Goal: Task Accomplishment & Management: Manage account settings

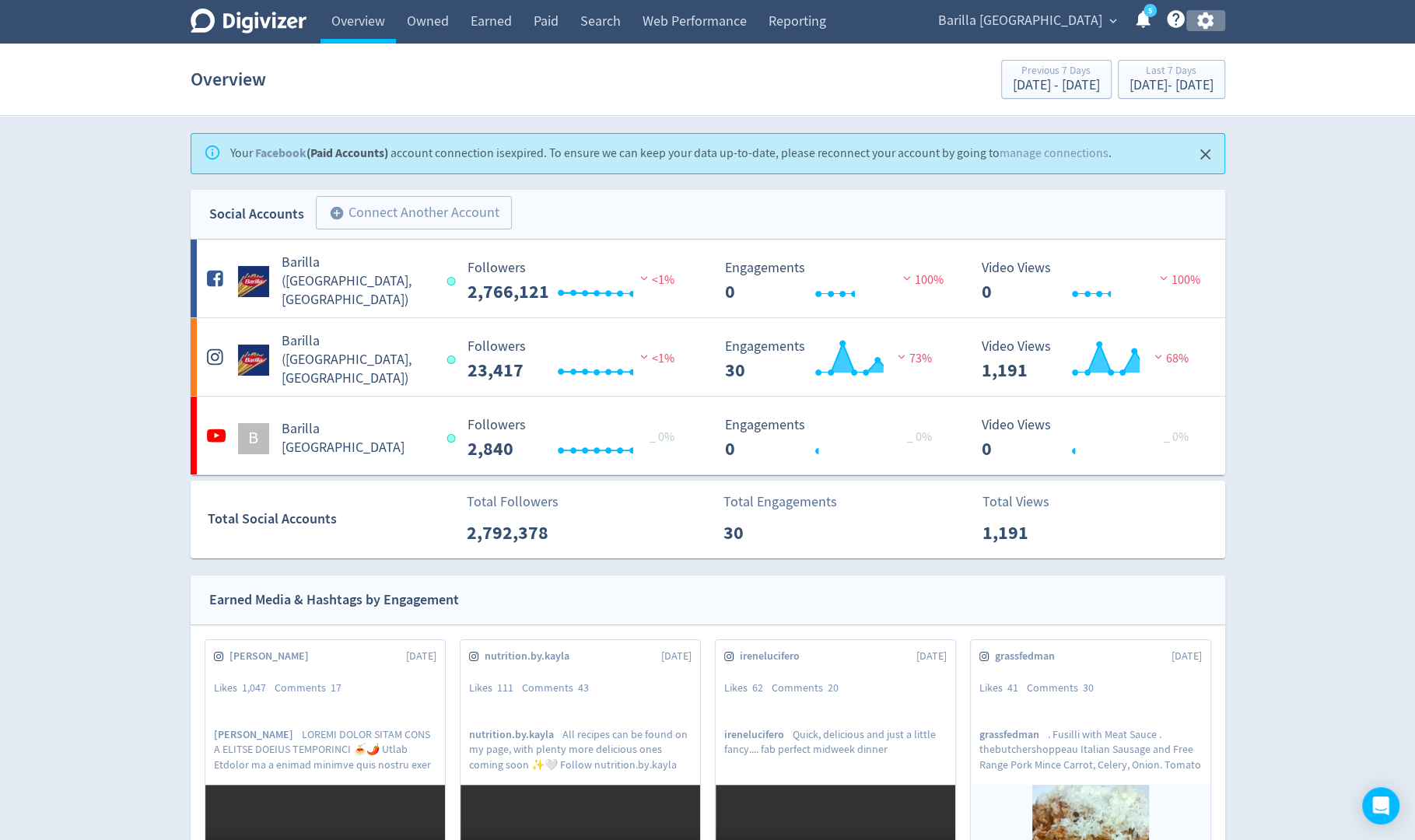
click at [1211, 25] on icon "button" at bounding box center [1205, 20] width 16 height 17
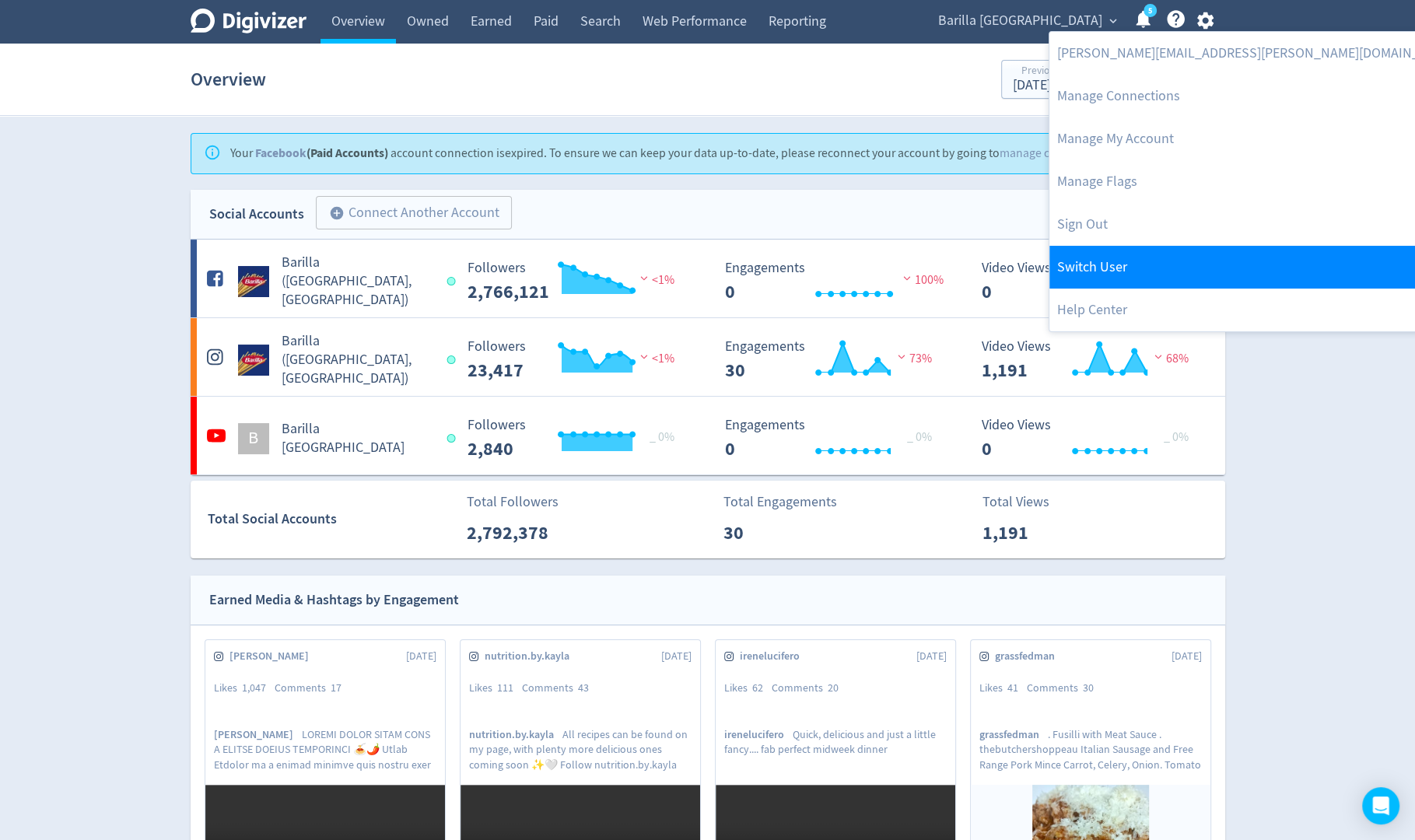
click at [1124, 260] on link "Switch User" at bounding box center [1257, 268] width 415 height 43
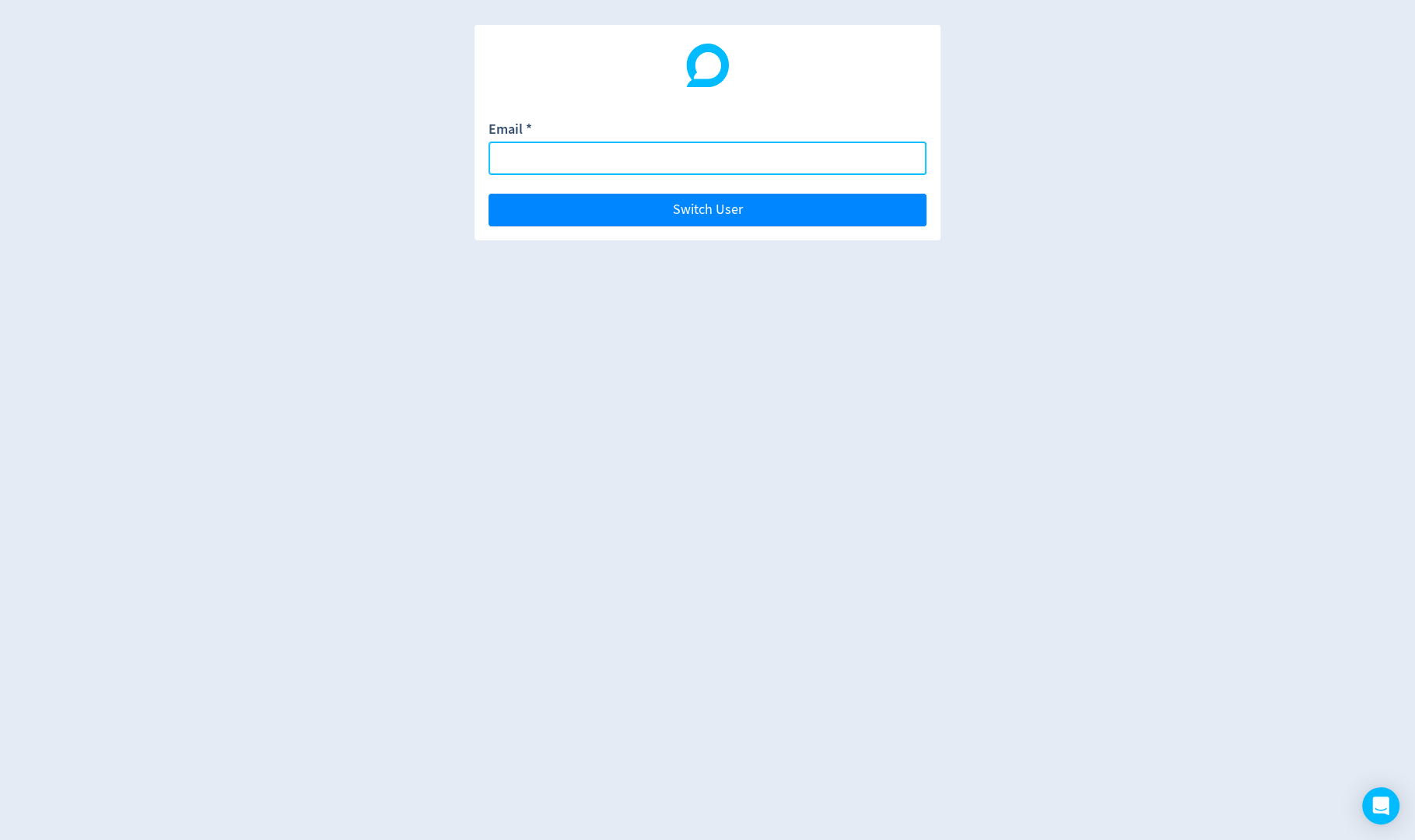
click at [859, 166] on input "Email *" at bounding box center [708, 158] width 438 height 34
paste input "[PERSON_NAME][EMAIL_ADDRESS][DOMAIN_NAME]"
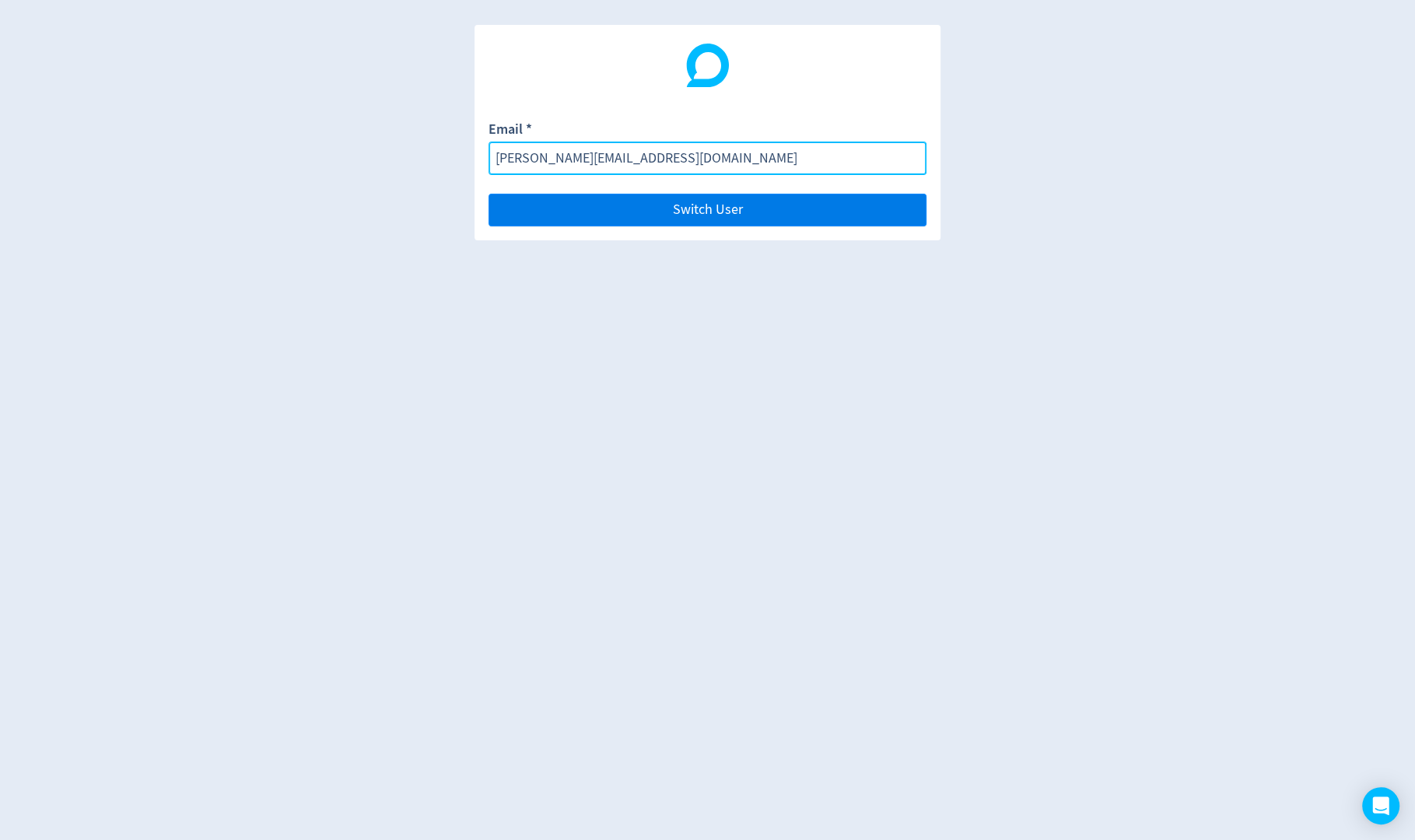
type input "[PERSON_NAME][EMAIL_ADDRESS][DOMAIN_NAME]"
click at [859, 204] on button "Switch User" at bounding box center [708, 210] width 438 height 33
